Goal: Task Accomplishment & Management: Manage account settings

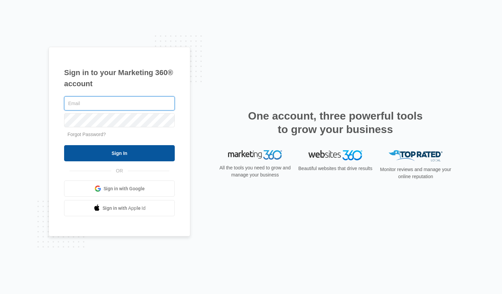
type input "[PERSON_NAME][EMAIL_ADDRESS][DOMAIN_NAME]"
click at [152, 161] on input "Sign In" at bounding box center [119, 153] width 111 height 16
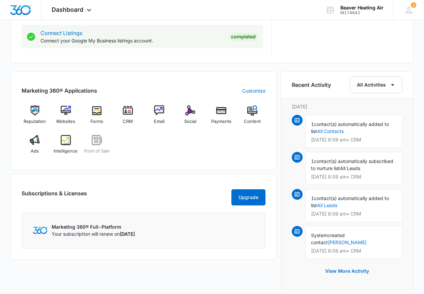
scroll to position [358, 0]
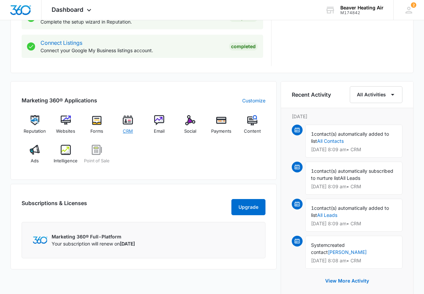
click at [128, 125] on img at bounding box center [128, 120] width 10 height 10
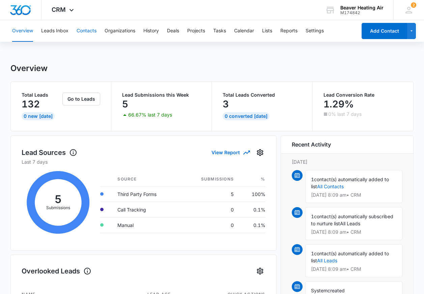
click at [86, 31] on button "Contacts" at bounding box center [87, 31] width 20 height 22
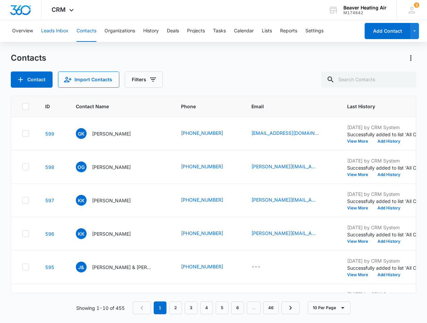
click at [65, 31] on button "Leads Inbox" at bounding box center [54, 31] width 27 height 22
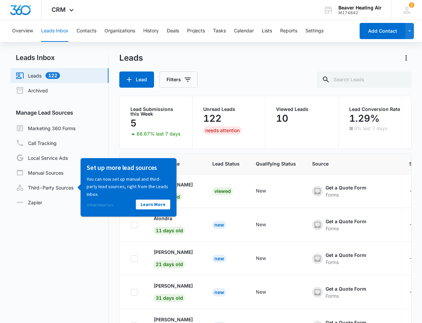
click at [90, 205] on link "⊘ Hide these tips" at bounding box center [99, 204] width 26 height 5
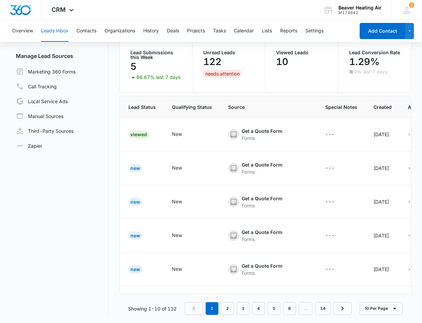
scroll to position [0, 222]
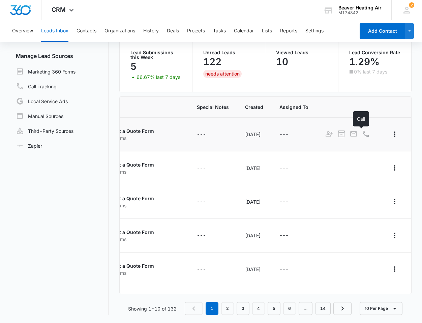
click at [361, 132] on div at bounding box center [365, 134] width 9 height 10
click at [361, 137] on div at bounding box center [365, 134] width 9 height 10
drag, startPoint x: 254, startPoint y: 294, endPoint x: 247, endPoint y: 293, distance: 6.9
click at [247, 293] on div "Lead Name Lead Status Qualifying Status Source Special Notes Created Assigned T…" at bounding box center [265, 205] width 292 height 218
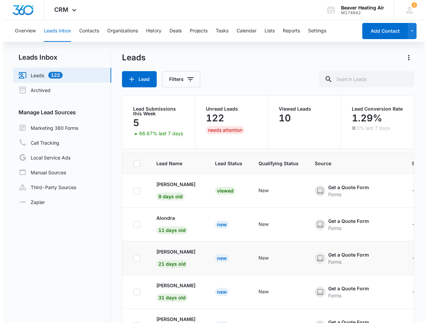
scroll to position [0, 0]
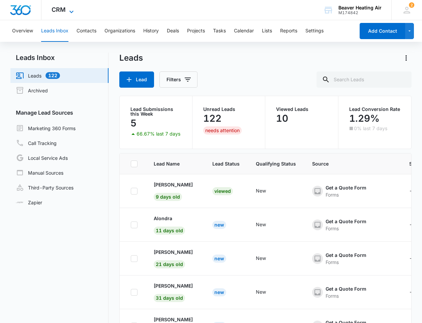
click at [71, 9] on icon at bounding box center [71, 12] width 8 height 8
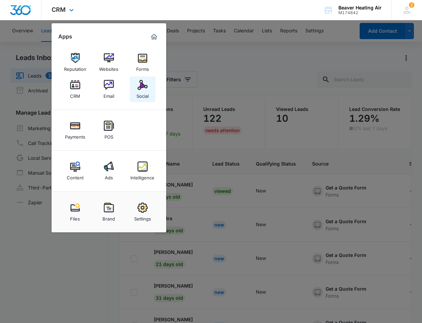
click at [140, 85] on img at bounding box center [143, 85] width 10 height 10
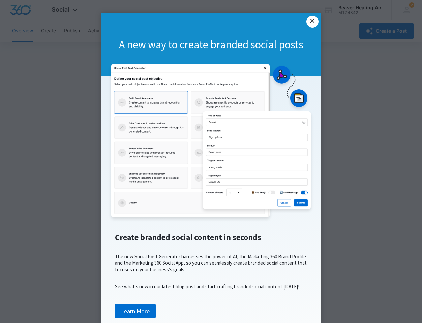
click at [310, 21] on link "×" at bounding box center [312, 22] width 12 height 12
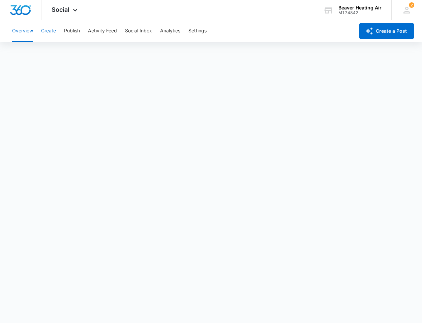
click at [47, 29] on button "Create" at bounding box center [48, 31] width 15 height 22
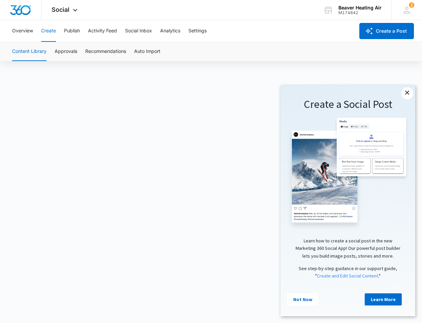
click at [407, 93] on link "×" at bounding box center [407, 93] width 12 height 12
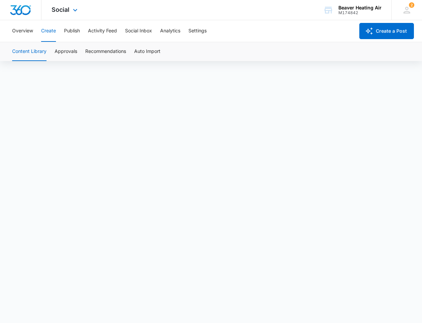
click at [41, 20] on button "Create" at bounding box center [48, 31] width 15 height 22
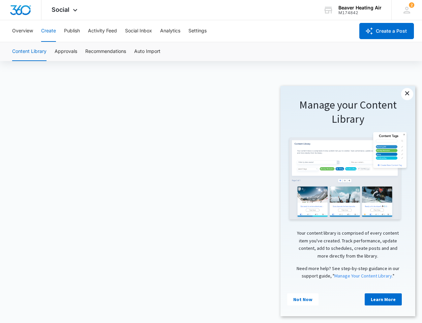
click at [408, 93] on link "×" at bounding box center [407, 94] width 12 height 12
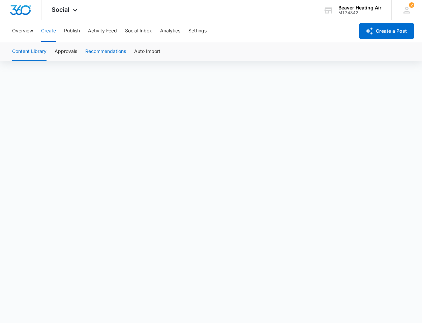
click at [99, 48] on button "Recommendations" at bounding box center [105, 51] width 41 height 19
click at [27, 55] on button "Content Library" at bounding box center [29, 51] width 34 height 19
click at [76, 33] on button "Publish" at bounding box center [72, 31] width 16 height 22
click at [16, 11] on img "Dashboard" at bounding box center [21, 10] width 22 height 10
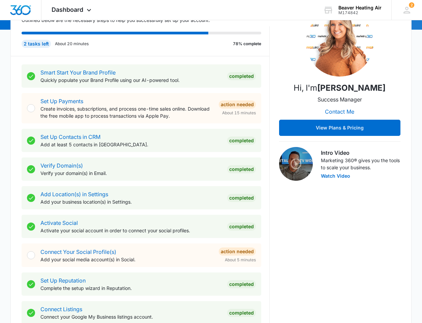
scroll to position [101, 0]
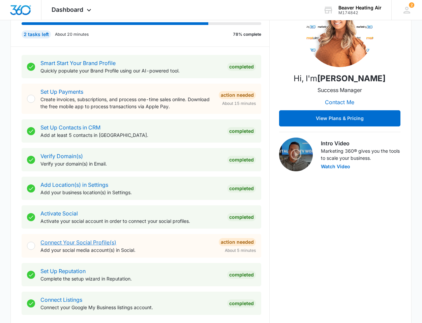
click at [72, 241] on link "Connect Your Social Profile(s)" at bounding box center [78, 242] width 76 height 7
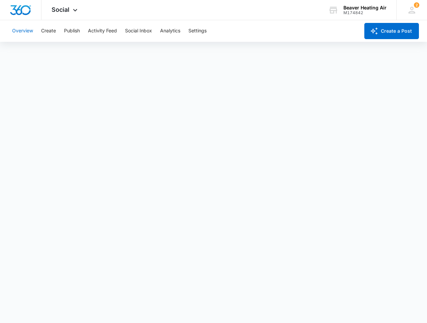
click at [25, 30] on button "Overview" at bounding box center [22, 31] width 21 height 22
click at [49, 33] on button "Create" at bounding box center [48, 31] width 15 height 22
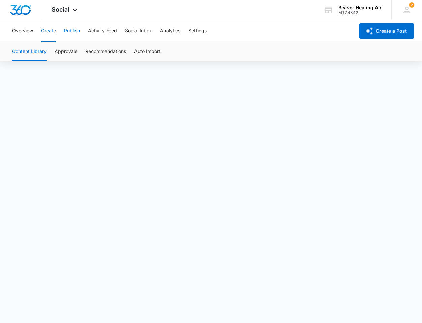
click at [69, 31] on button "Publish" at bounding box center [72, 31] width 16 height 22
click at [69, 6] on div "Social Apps Reputation Websites Forms CRM Email Social Payments POS Content Ads…" at bounding box center [65, 10] width 48 height 20
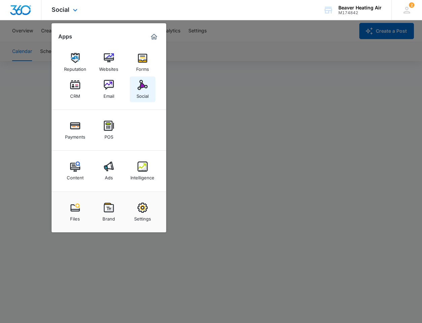
click at [139, 85] on img at bounding box center [143, 85] width 10 height 10
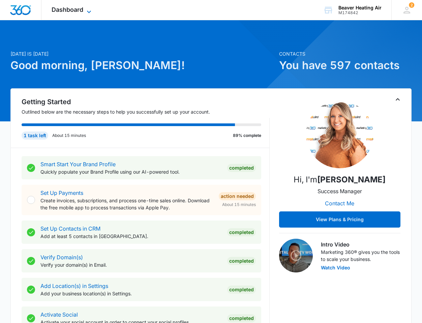
click at [87, 10] on icon at bounding box center [89, 12] width 8 height 8
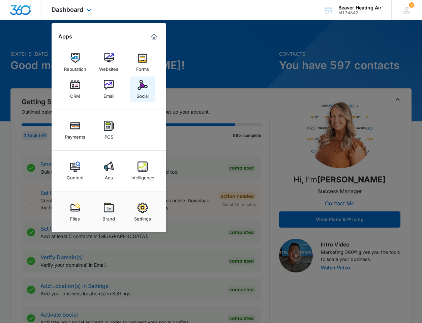
click at [144, 82] on img at bounding box center [143, 85] width 10 height 10
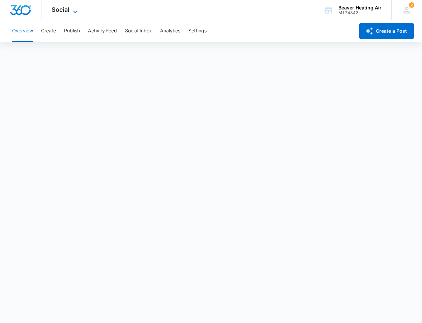
click at [71, 9] on icon at bounding box center [75, 12] width 8 height 8
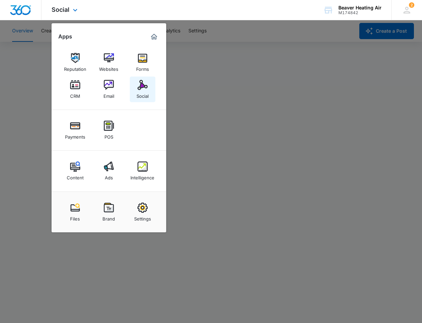
click at [143, 84] on img at bounding box center [143, 85] width 10 height 10
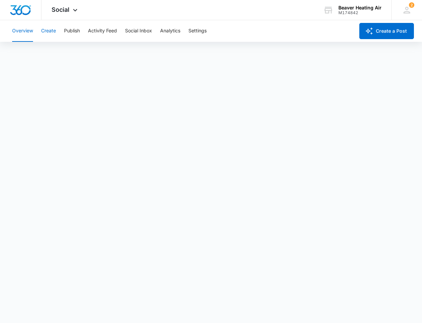
click at [49, 28] on button "Create" at bounding box center [48, 31] width 15 height 22
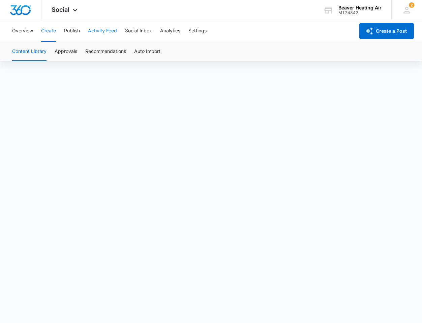
click at [102, 31] on button "Activity Feed" at bounding box center [102, 31] width 29 height 22
click at [71, 50] on button "Direct Messages" at bounding box center [67, 51] width 37 height 19
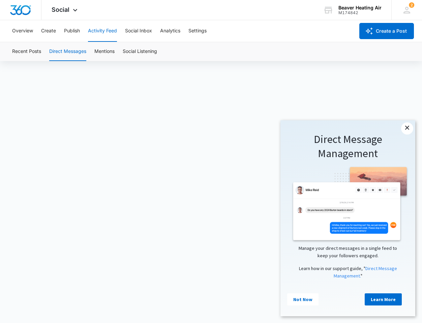
click at [410, 128] on link "×" at bounding box center [407, 128] width 12 height 12
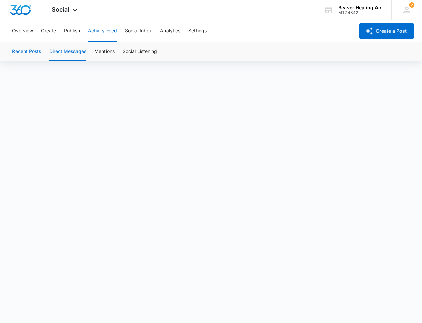
click at [18, 52] on button "Recent Posts" at bounding box center [26, 51] width 29 height 19
click at [17, 29] on button "Overview" at bounding box center [22, 31] width 21 height 22
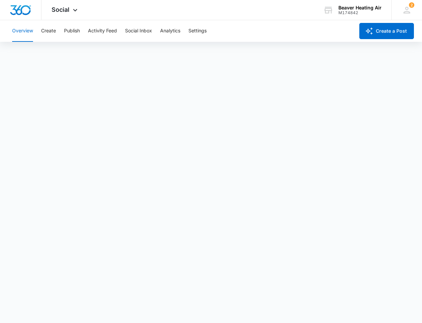
scroll to position [2, 0]
click at [175, 33] on button "Analytics" at bounding box center [170, 31] width 20 height 22
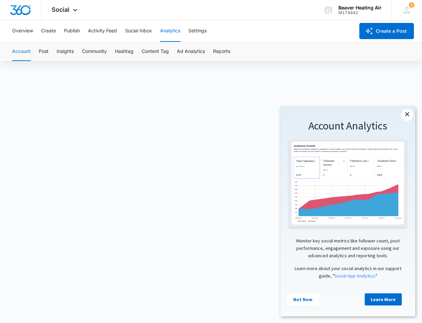
click at [408, 114] on link "×" at bounding box center [407, 115] width 12 height 12
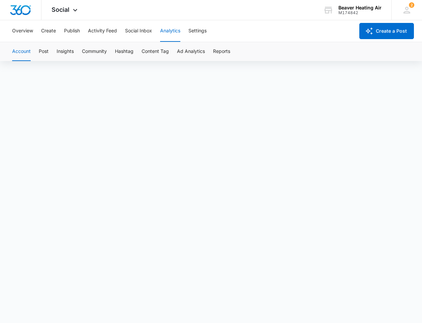
click at [17, 49] on button "Account" at bounding box center [21, 51] width 19 height 19
click at [13, 28] on button "Overview" at bounding box center [22, 31] width 21 height 22
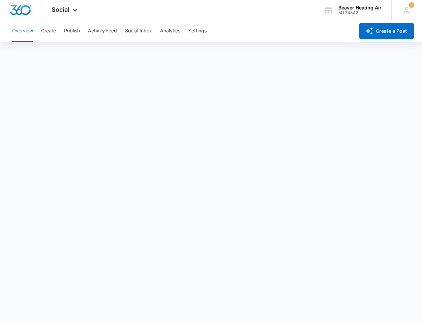
click at [23, 27] on button "Overview" at bounding box center [22, 31] width 21 height 22
click at [26, 32] on button "Overview" at bounding box center [22, 31] width 21 height 22
click at [44, 33] on button "Create" at bounding box center [48, 31] width 15 height 22
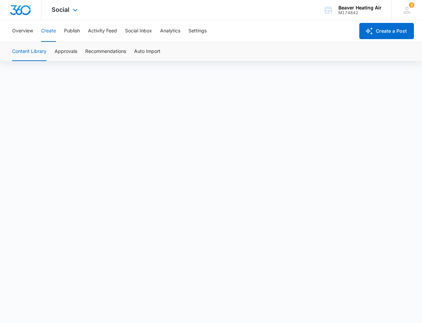
click at [21, 13] on img "Dashboard" at bounding box center [21, 10] width 22 height 10
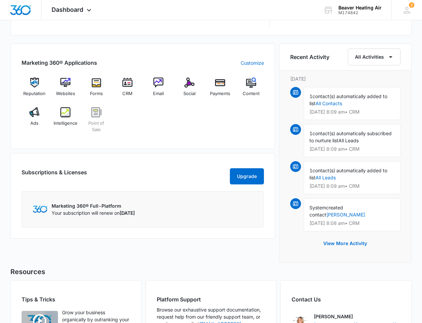
scroll to position [404, 0]
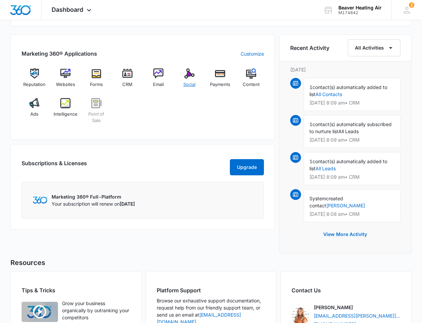
click at [191, 74] on img at bounding box center [189, 73] width 10 height 10
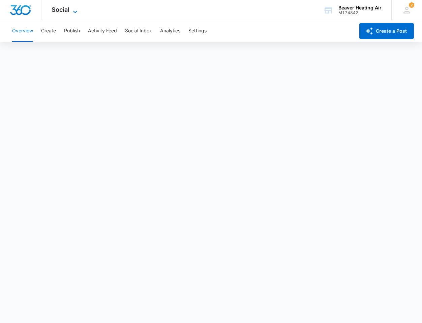
click at [71, 9] on icon at bounding box center [75, 12] width 8 height 8
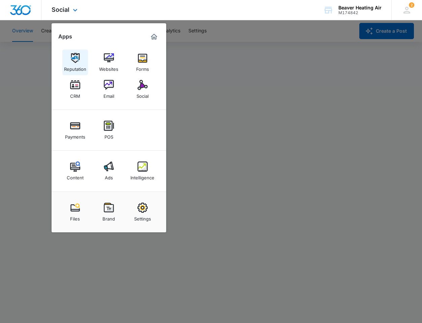
click at [79, 56] on img at bounding box center [75, 58] width 10 height 10
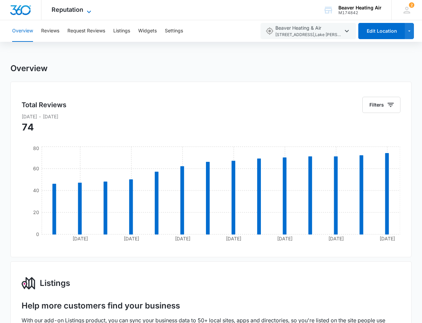
click at [70, 10] on span "Reputation" at bounding box center [68, 9] width 32 height 7
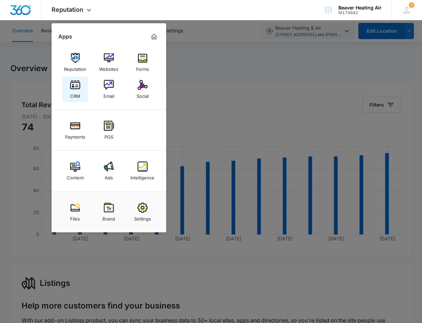
click at [74, 88] on img at bounding box center [75, 85] width 10 height 10
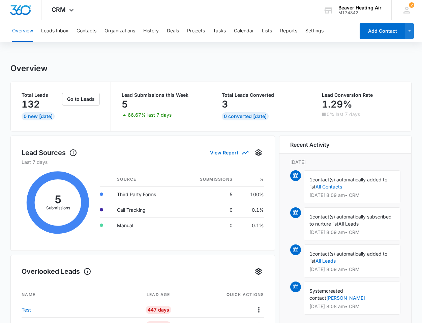
click at [224, 103] on p "3" at bounding box center [225, 104] width 6 height 11
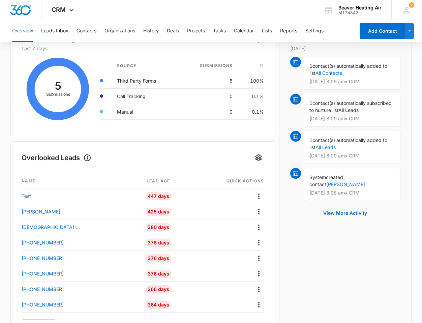
scroll to position [135, 0]
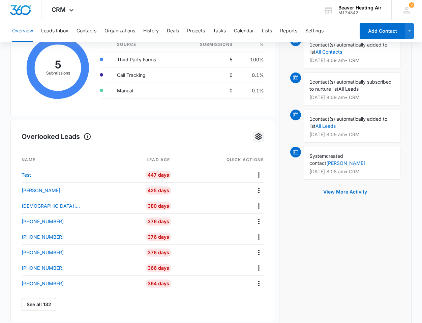
click at [255, 137] on icon "Settings" at bounding box center [258, 136] width 8 height 8
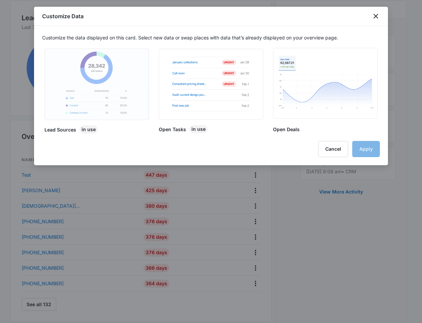
click at [109, 84] on img at bounding box center [97, 84] width 102 height 71
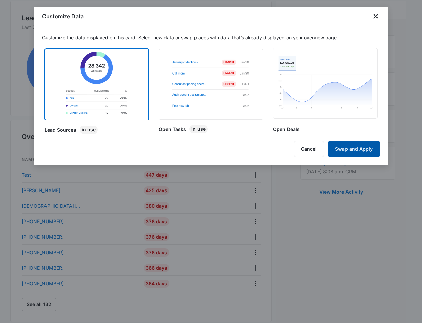
click at [358, 154] on button "Swap and Apply" at bounding box center [354, 149] width 52 height 16
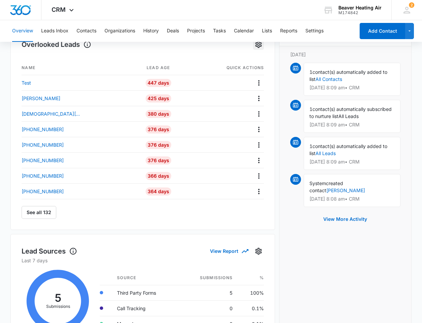
scroll to position [101, 0]
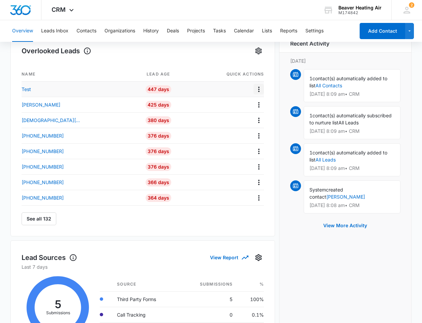
click at [261, 88] on icon "Actions" at bounding box center [259, 89] width 8 height 8
click at [202, 58] on div "Overlooked Leads Name Lead age Quick actions Test 447 Days [PERSON_NAME] 425 Da…" at bounding box center [143, 136] width 242 height 180
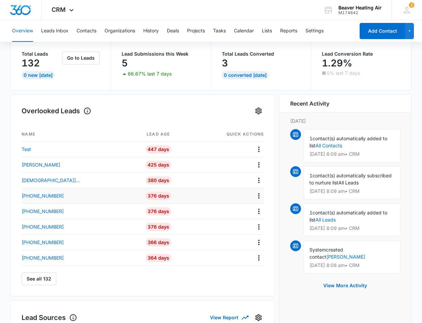
scroll to position [34, 0]
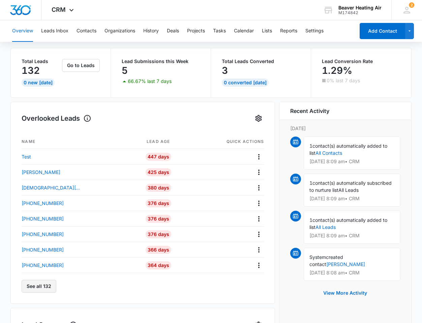
click at [45, 283] on button "See all 132" at bounding box center [39, 286] width 35 height 13
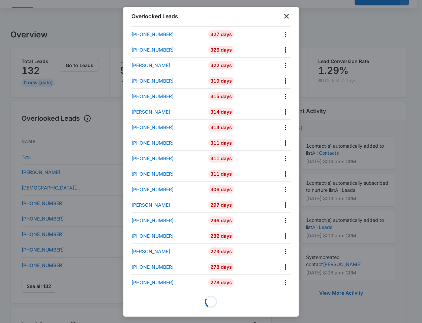
scroll to position [0, 0]
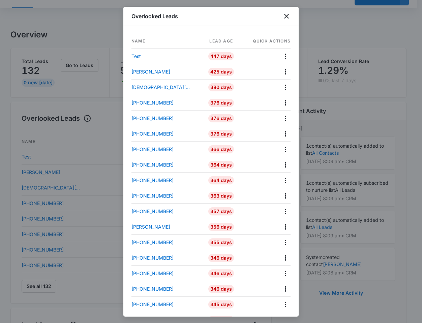
click at [274, 42] on th "Quick actions" at bounding box center [266, 41] width 50 height 14
click at [283, 54] on icon "Actions" at bounding box center [285, 56] width 8 height 8
click at [242, 117] on div "Archive" at bounding box center [251, 117] width 35 height 8
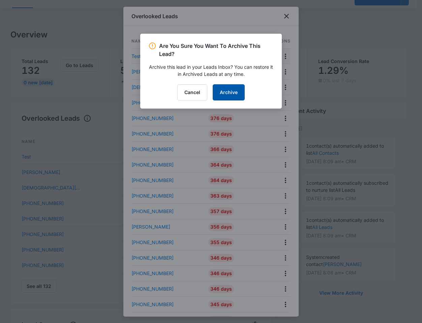
click at [230, 96] on button "Archive" at bounding box center [229, 92] width 32 height 16
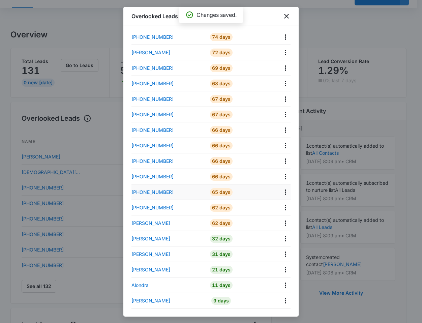
scroll to position [435, 0]
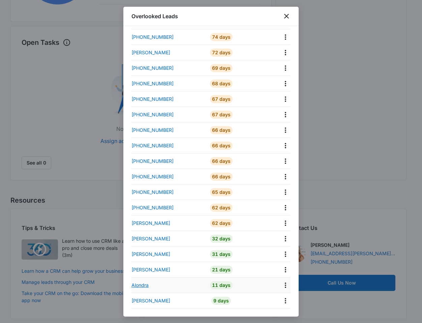
click at [137, 287] on p "Alondra" at bounding box center [139, 284] width 17 height 7
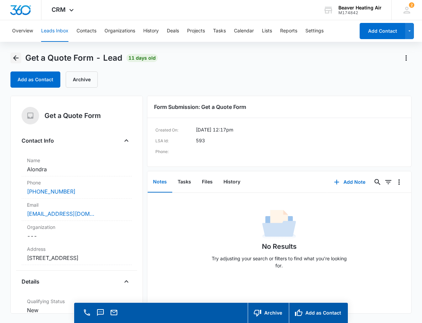
click at [15, 58] on icon "Back" at bounding box center [15, 57] width 5 height 5
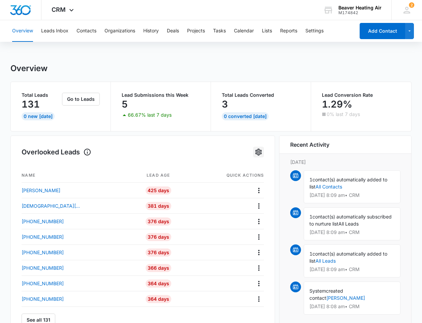
click at [256, 151] on icon "Settings" at bounding box center [258, 152] width 6 height 7
